Goal: Information Seeking & Learning: Check status

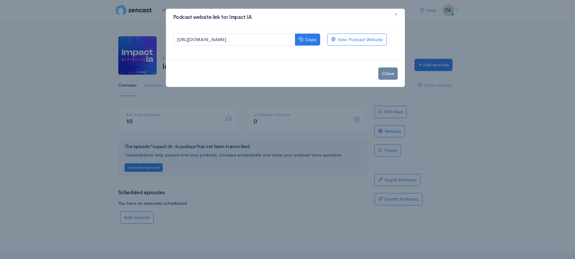
click at [398, 13] on button "×" at bounding box center [396, 14] width 18 height 16
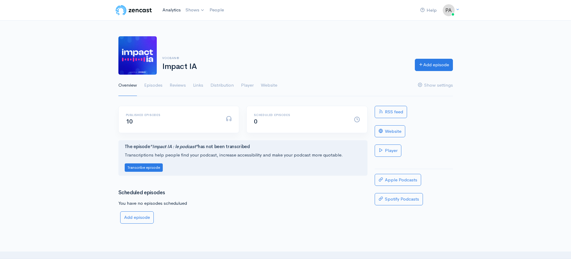
click at [175, 10] on link "Analytics" at bounding box center [171, 10] width 23 height 13
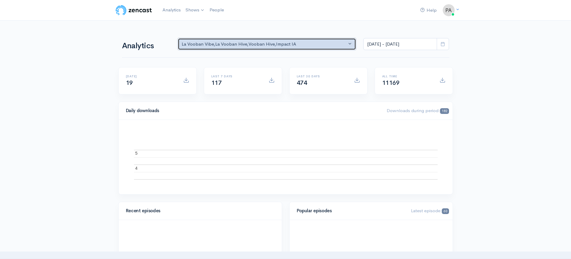
click at [282, 46] on div "La Vooban Vibe , La Vooban Hive , Vooban Hive , Impact IA" at bounding box center [264, 44] width 165 height 7
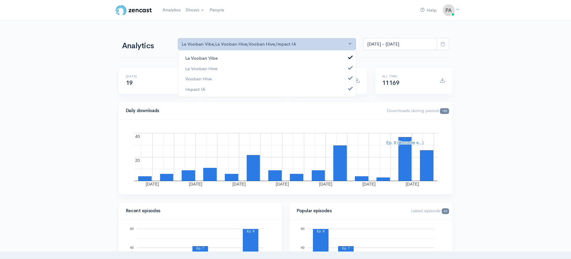
click at [250, 58] on link "La Vooban Vibe" at bounding box center [267, 58] width 178 height 10
click at [245, 67] on link "La Vooban Hive" at bounding box center [267, 68] width 178 height 10
click at [244, 76] on link "Vooban Hive" at bounding box center [267, 79] width 178 height 10
select select "15174"
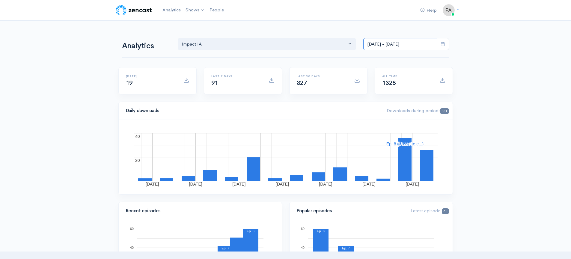
click at [424, 44] on input "[DATE] - [DATE]" at bounding box center [400, 44] width 74 height 12
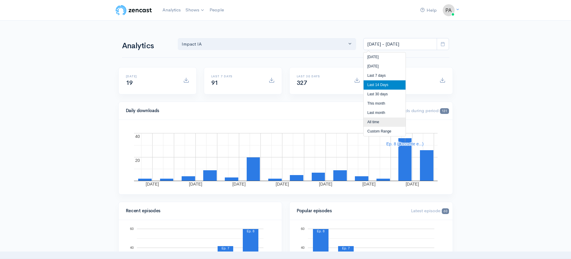
click at [385, 121] on li "All time" at bounding box center [384, 121] width 42 height 9
type input "[DATE] - [DATE]"
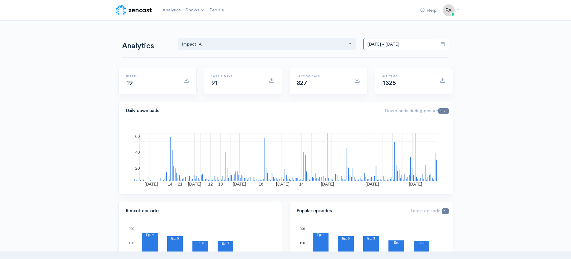
click at [386, 47] on input "[DATE] - [DATE]" at bounding box center [400, 44] width 74 height 12
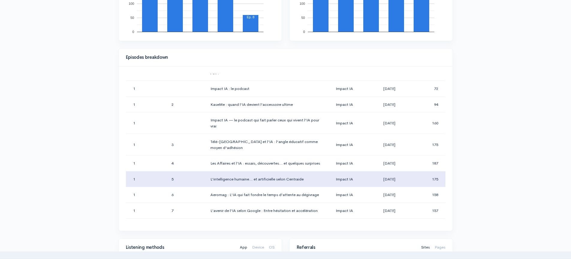
scroll to position [45, 0]
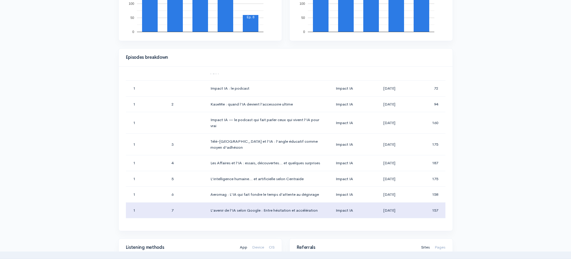
click at [232, 206] on td "L’avenir de l’IA selon Google : Entre hésitation et accélération" at bounding box center [268, 210] width 125 height 16
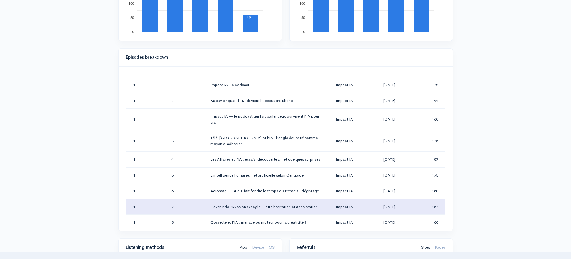
scroll to position [49, 0]
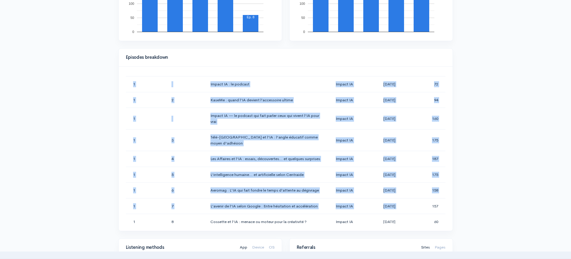
drag, startPoint x: 427, startPoint y: 199, endPoint x: 442, endPoint y: 199, distance: 14.4
click at [442, 199] on div "Season Number Episode Number Episode Title Podcast Title Publication Date Downl…" at bounding box center [285, 149] width 319 height 150
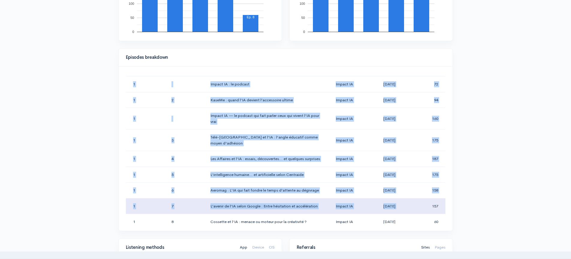
click at [436, 198] on td "157" at bounding box center [427, 206] width 34 height 16
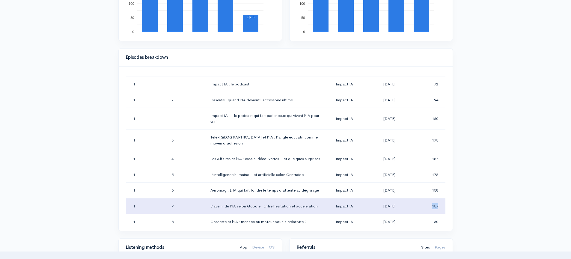
drag, startPoint x: 427, startPoint y: 199, endPoint x: 436, endPoint y: 199, distance: 9.6
click at [436, 199] on td "157" at bounding box center [427, 206] width 34 height 16
copy td "157"
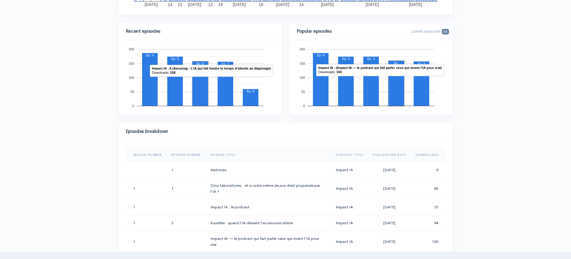
scroll to position [0, 0]
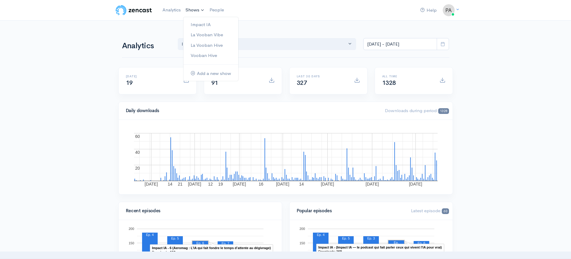
click at [192, 5] on link "Shows" at bounding box center [195, 10] width 24 height 13
click at [204, 25] on link "Impact IA" at bounding box center [210, 24] width 55 height 10
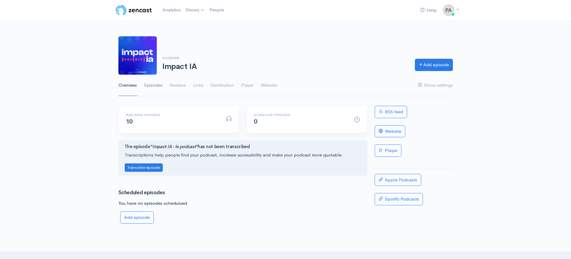
click at [149, 85] on link "Episodes" at bounding box center [153, 86] width 18 height 22
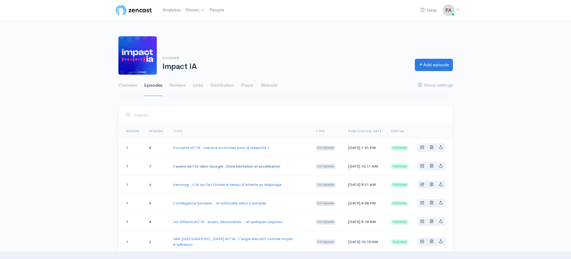
click at [225, 167] on link "L’avenir de l’IA selon Google : Entre hésitation et accélération" at bounding box center [226, 166] width 107 height 5
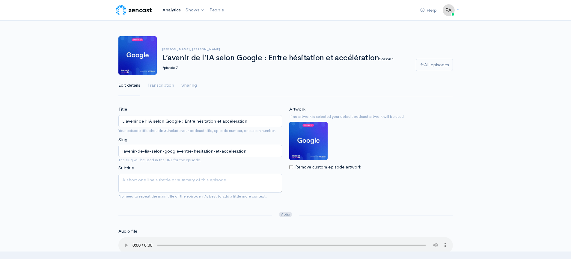
click at [171, 7] on link "Analytics" at bounding box center [171, 10] width 23 height 13
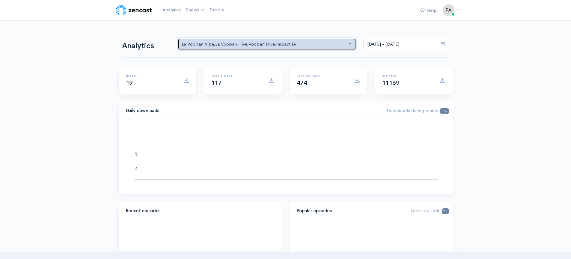
click at [251, 47] on div "La Vooban Vibe , La Vooban Hive , Vooban Hive , Impact IA" at bounding box center [264, 44] width 165 height 7
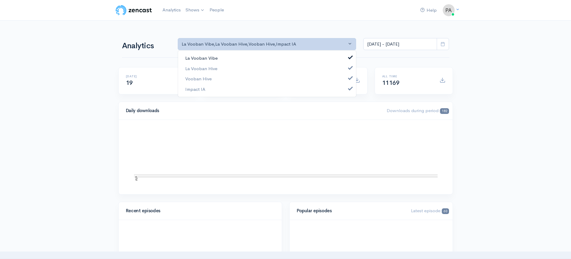
click at [256, 58] on link "La Vooban Vibe" at bounding box center [267, 58] width 178 height 10
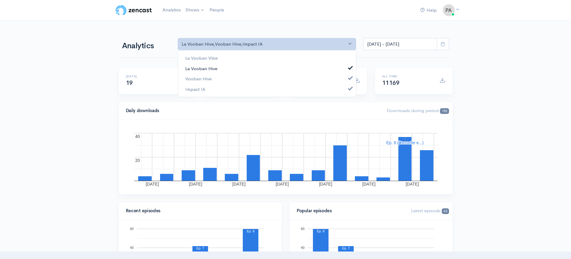
click at [252, 69] on link "La Vooban Hive" at bounding box center [267, 68] width 178 height 10
click at [246, 79] on link "Vooban Hive" at bounding box center [267, 79] width 178 height 10
select select "15174"
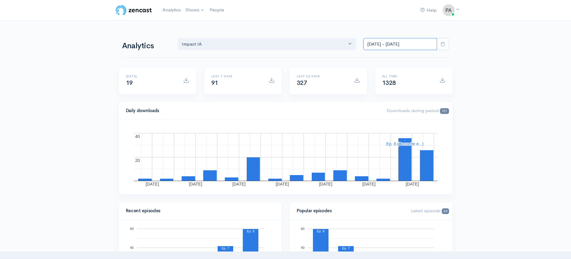
click at [430, 42] on input "[DATE] - [DATE]" at bounding box center [400, 44] width 74 height 12
click at [449, 44] on span at bounding box center [442, 44] width 12 height 12
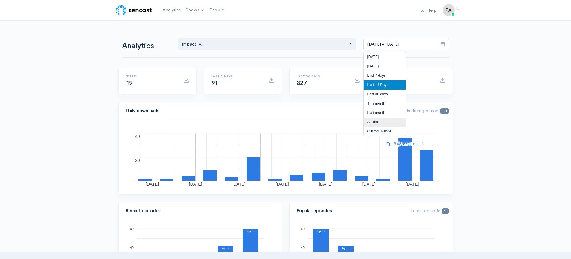
click at [382, 121] on li "All time" at bounding box center [384, 121] width 42 height 9
type input "[DATE] - [DATE]"
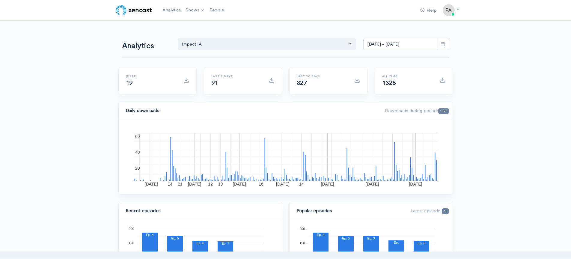
click at [395, 156] on rect "A chart." at bounding box center [285, 157] width 303 height 48
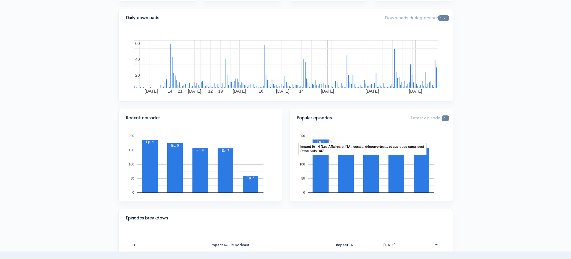
scroll to position [291, 0]
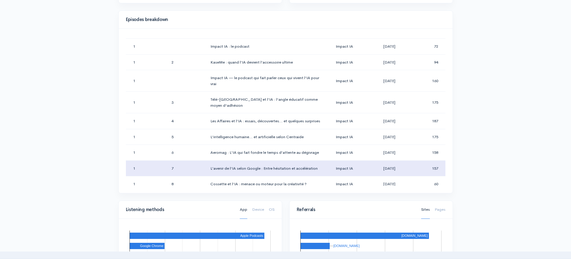
click at [422, 160] on td "157" at bounding box center [427, 168] width 34 height 16
click at [157, 165] on td "1" at bounding box center [146, 168] width 41 height 16
click at [197, 161] on td "7" at bounding box center [186, 168] width 39 height 16
click at [311, 162] on td "L’avenir de l’IA selon Google : Entre hésitation et accélération" at bounding box center [268, 168] width 125 height 16
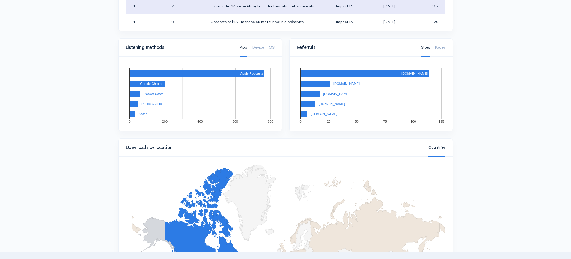
scroll to position [461, 0]
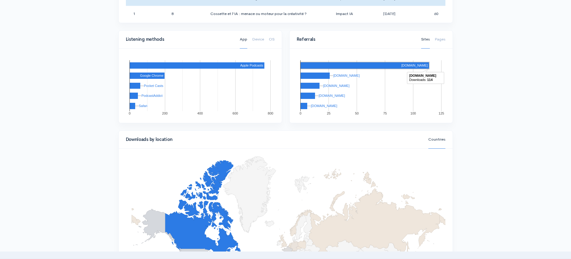
click at [321, 66] on rect "A chart." at bounding box center [364, 65] width 128 height 6
click at [411, 64] on rect "A chart." at bounding box center [412, 65] width 30 height 3
click at [412, 64] on rect "A chart." at bounding box center [412, 65] width 30 height 3
click at [445, 37] on div "Sites Pages" at bounding box center [432, 39] width 31 height 13
click at [443, 39] on link "Pages" at bounding box center [439, 39] width 11 height 18
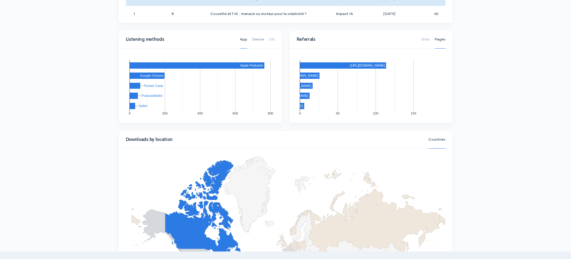
click at [254, 40] on link "Device" at bounding box center [258, 39] width 12 height 18
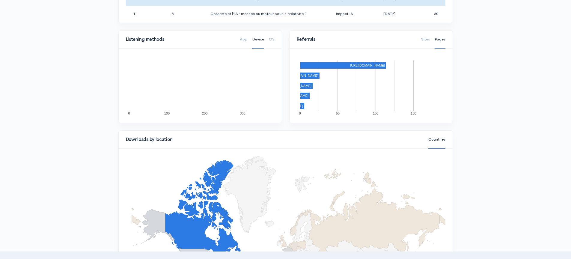
click at [274, 40] on div "App Device OS" at bounding box center [257, 39] width 42 height 13
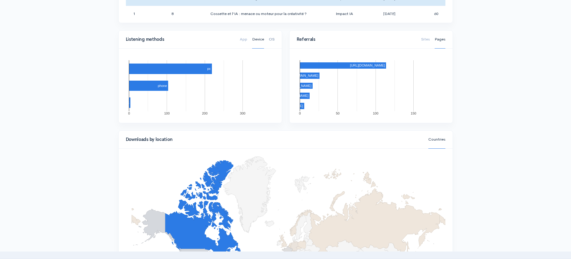
click at [273, 40] on link "OS" at bounding box center [272, 39] width 6 height 18
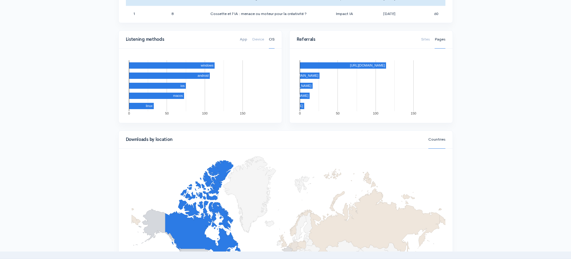
click at [244, 40] on link "App" at bounding box center [243, 39] width 7 height 18
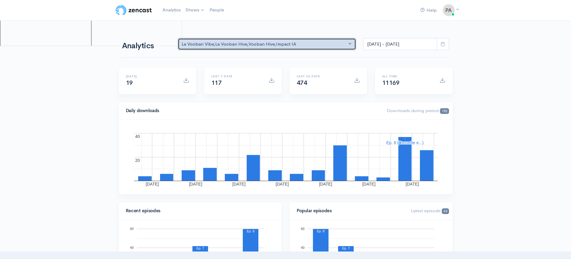
click at [304, 46] on div "La Vooban Vibe , La Vooban Hive , Vooban Hive , Impact IA" at bounding box center [264, 44] width 165 height 7
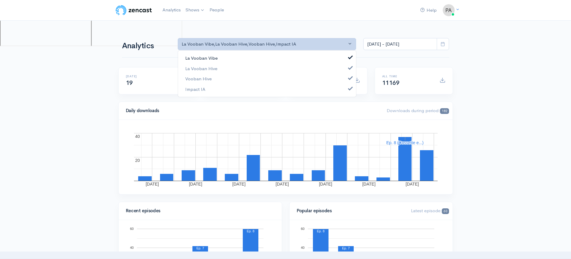
click at [277, 60] on link "La Vooban Vibe" at bounding box center [267, 58] width 178 height 10
click at [273, 69] on link "La Vooban Hive" at bounding box center [267, 68] width 178 height 10
click at [270, 78] on link "Vooban Hive" at bounding box center [267, 79] width 178 height 10
select select "15174"
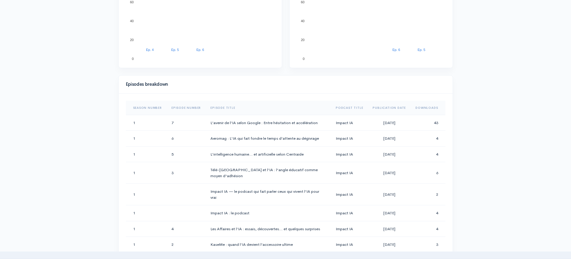
scroll to position [228, 0]
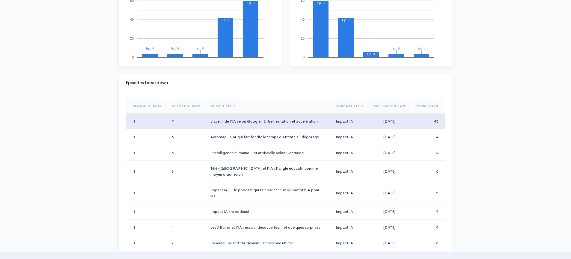
click at [244, 121] on td "L’avenir de l’IA selon Google : Entre hésitation et accélération" at bounding box center [268, 121] width 125 height 16
click at [192, 123] on td "7" at bounding box center [186, 121] width 39 height 16
click at [257, 121] on td "L’avenir de l’IA selon Google : Entre hésitation et accélération" at bounding box center [268, 121] width 125 height 16
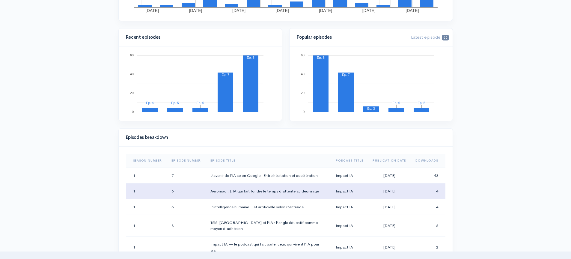
scroll to position [0, 0]
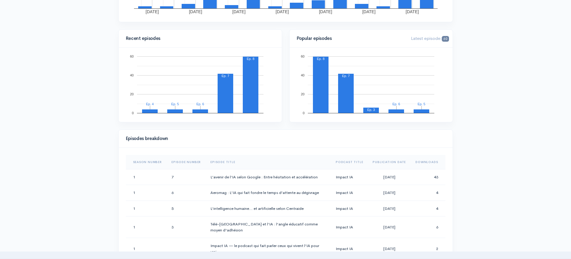
click at [442, 38] on span "60" at bounding box center [445, 39] width 7 height 6
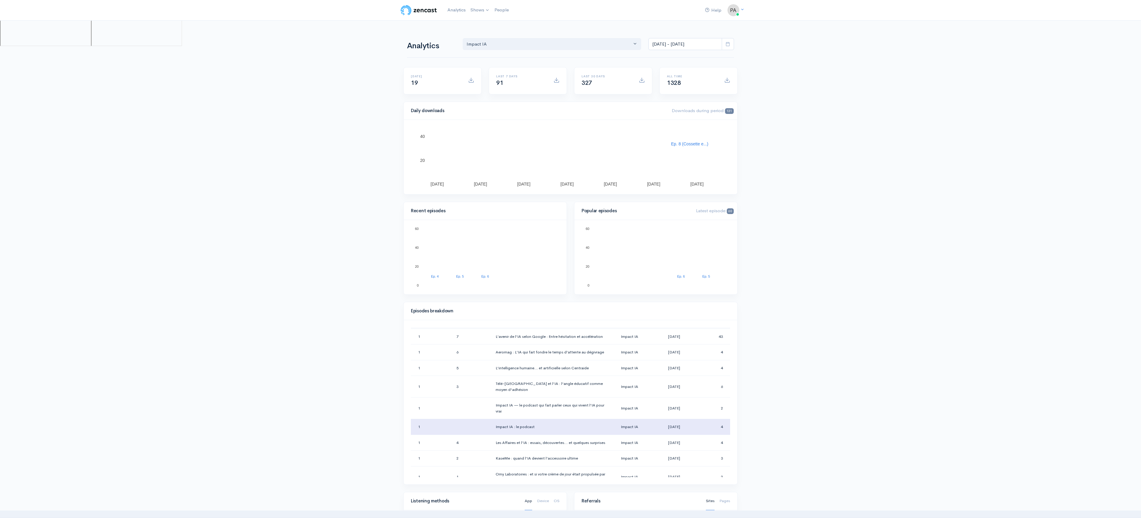
scroll to position [45, 0]
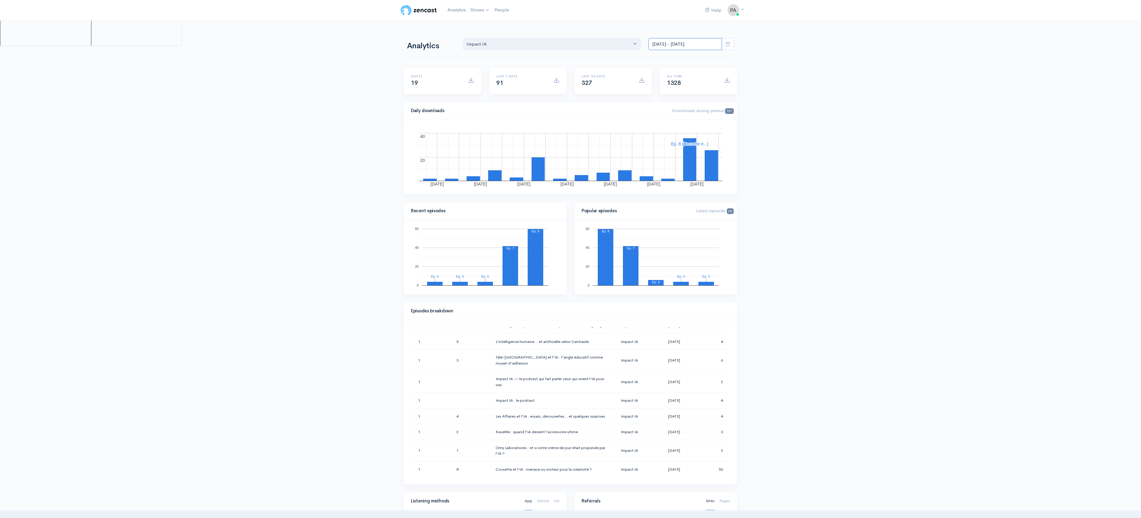
click at [575, 39] on input "[DATE] - [DATE]" at bounding box center [686, 44] width 74 height 12
click at [575, 122] on li "All time" at bounding box center [670, 121] width 42 height 9
type input "[DATE] - [DATE]"
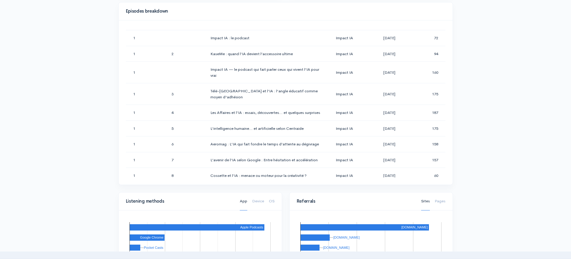
scroll to position [300, 0]
